Goal: Navigation & Orientation: Find specific page/section

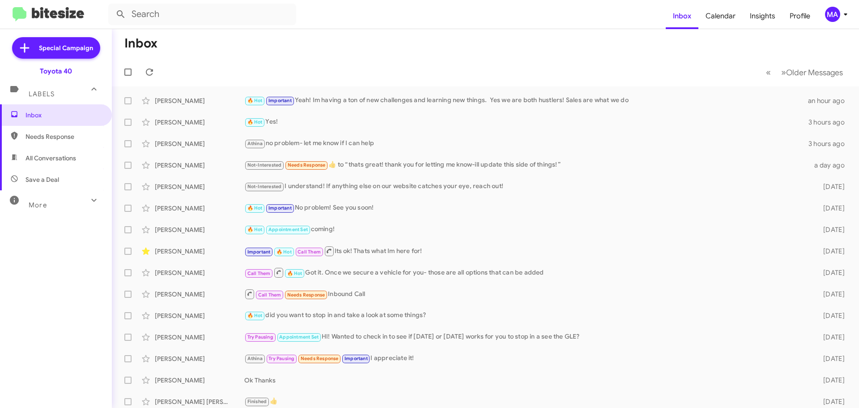
click at [52, 179] on span "Save a Deal" at bounding box center [43, 179] width 34 height 9
type input "in:not-interested"
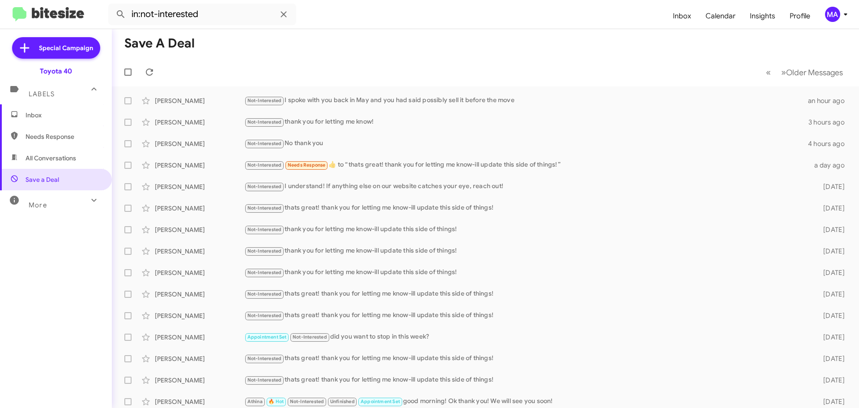
click at [53, 113] on span "Inbox" at bounding box center [64, 115] width 76 height 9
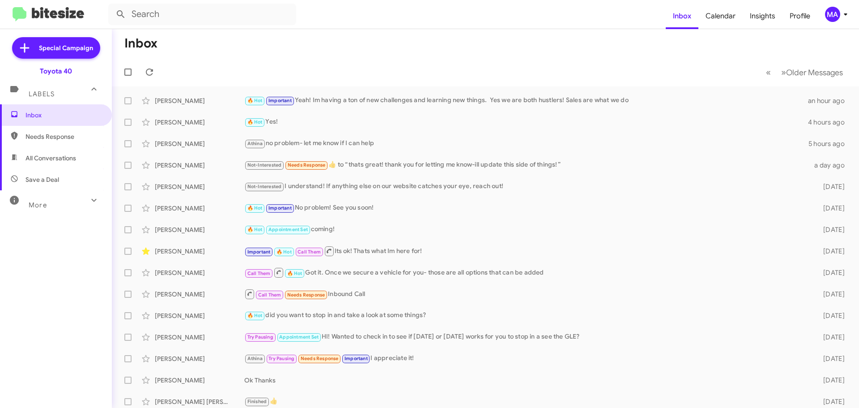
click at [61, 181] on span "Save a Deal" at bounding box center [56, 179] width 112 height 21
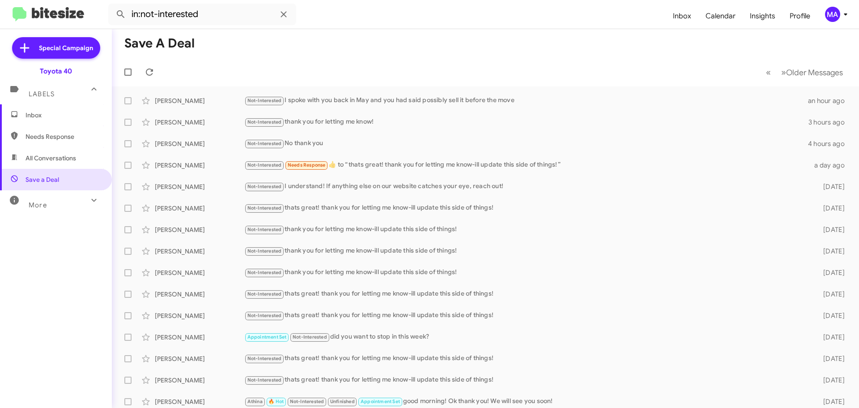
click at [57, 160] on span "All Conversations" at bounding box center [51, 157] width 51 height 9
type input "in:all-conversations"
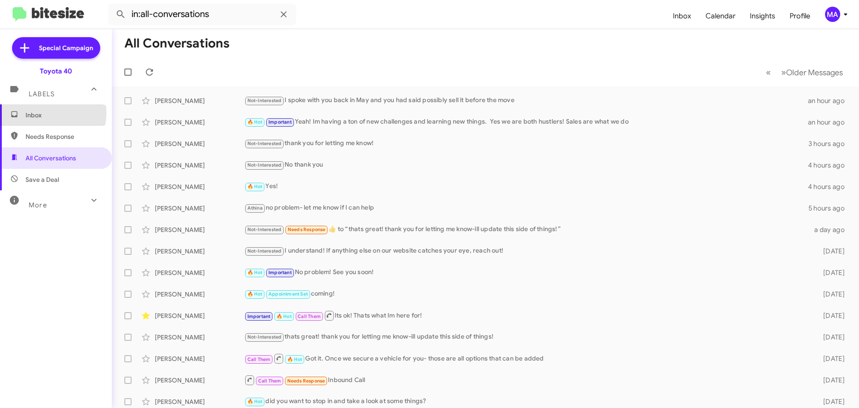
click at [45, 113] on span "Inbox" at bounding box center [64, 115] width 76 height 9
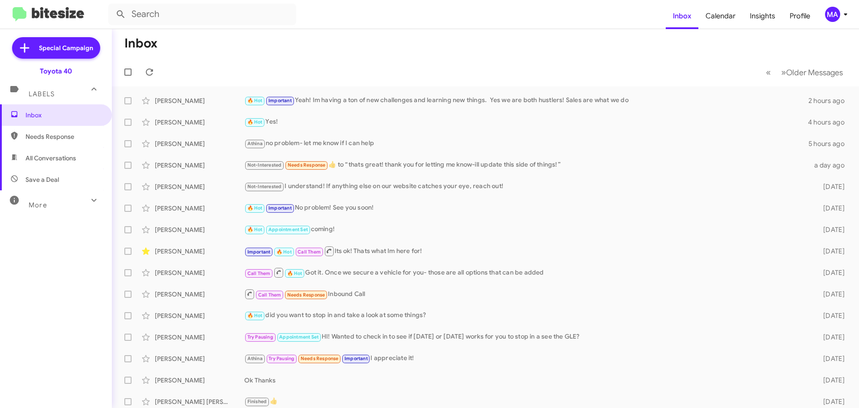
click at [314, 50] on mat-toolbar-row "Inbox" at bounding box center [485, 43] width 747 height 29
